Goal: Find specific page/section: Find specific page/section

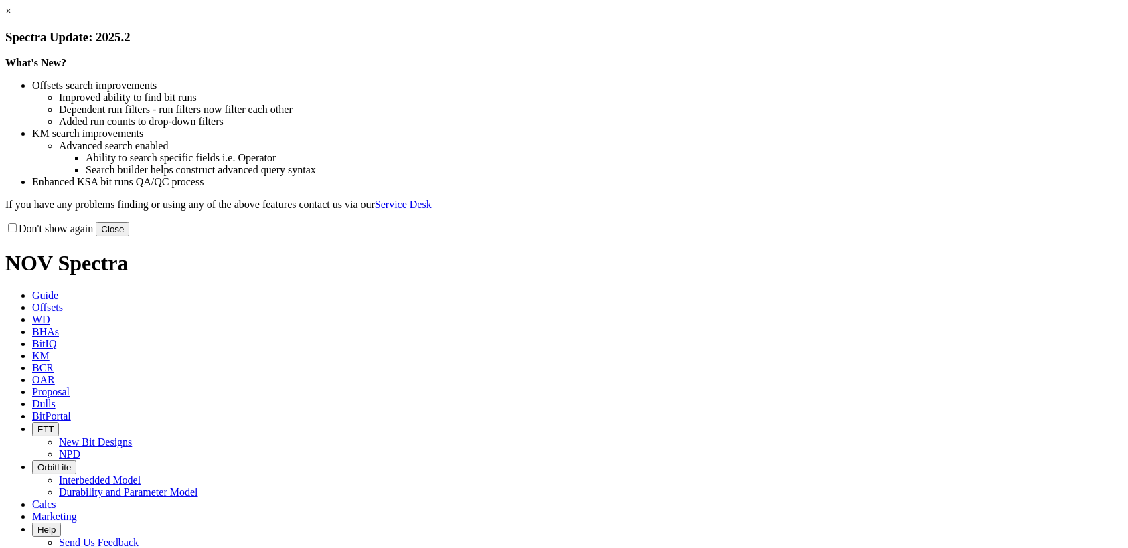
click at [11, 17] on link "×" at bounding box center [8, 10] width 6 height 11
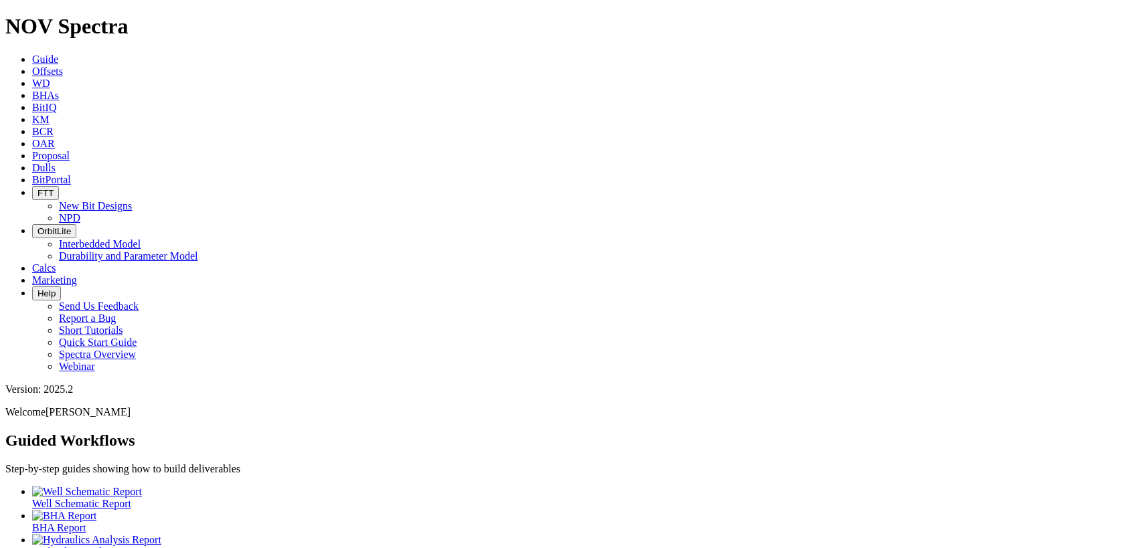
click at [56, 162] on link "Dulls" at bounding box center [43, 167] width 23 height 11
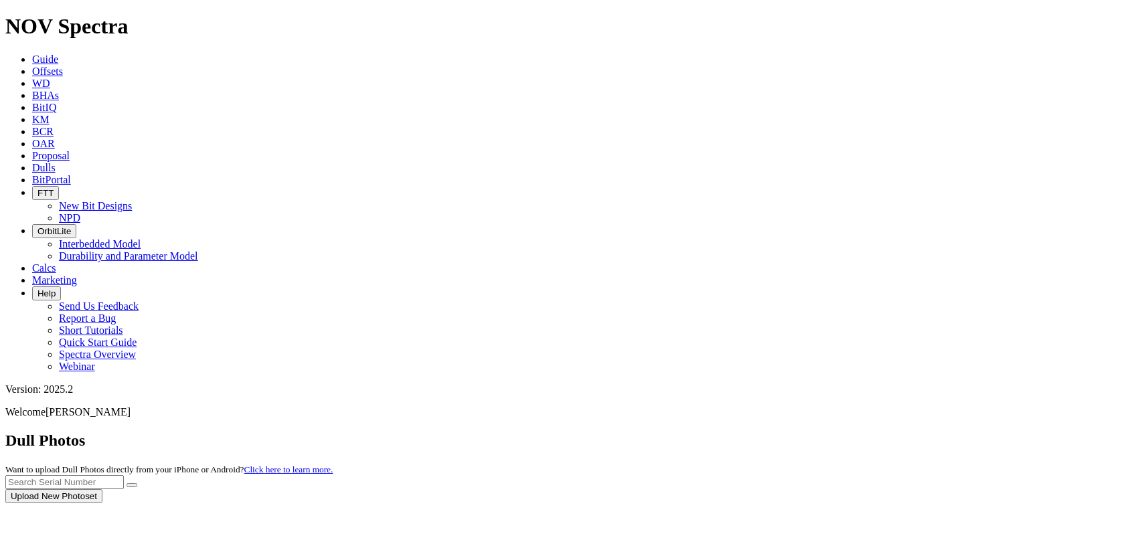
click at [855, 503] on div at bounding box center [563, 503] width 1117 height 0
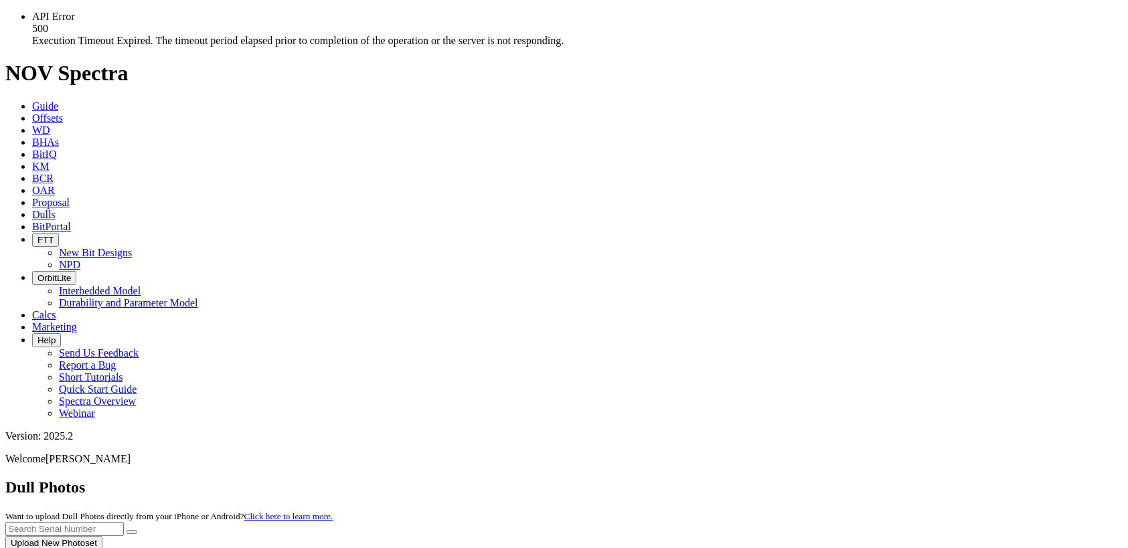
click at [124, 522] on input "text" at bounding box center [64, 529] width 118 height 14
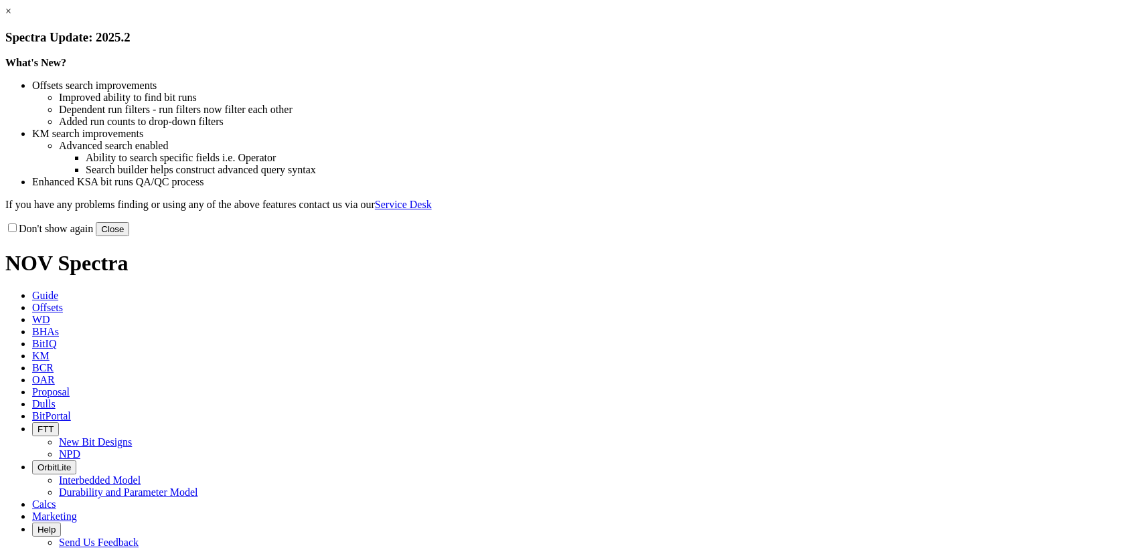
click at [129, 236] on button "Close" at bounding box center [112, 229] width 33 height 14
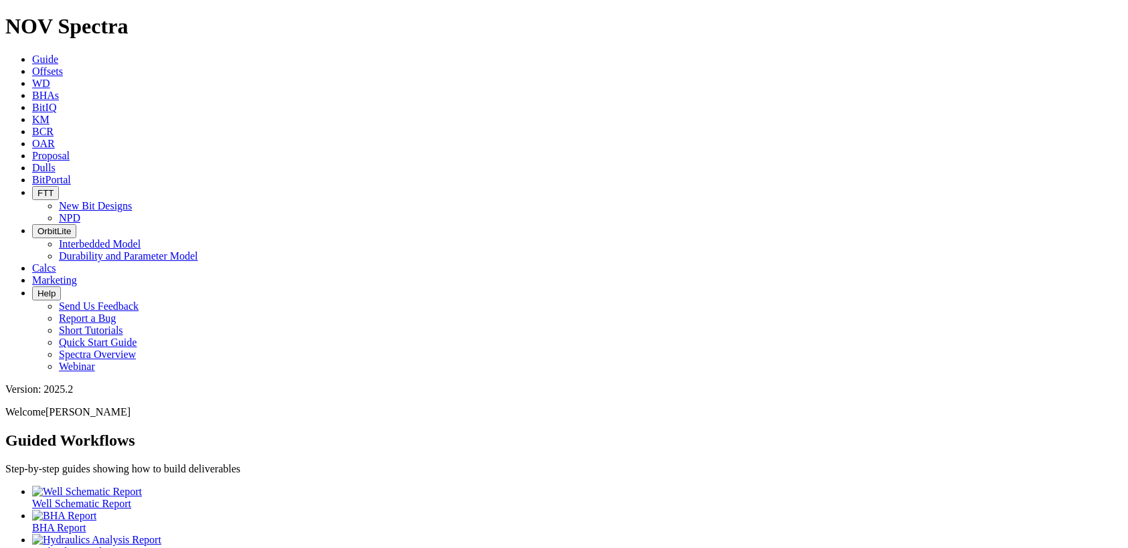
click at [32, 162] on icon at bounding box center [32, 167] width 0 height 11
